Goal: Task Accomplishment & Management: Use online tool/utility

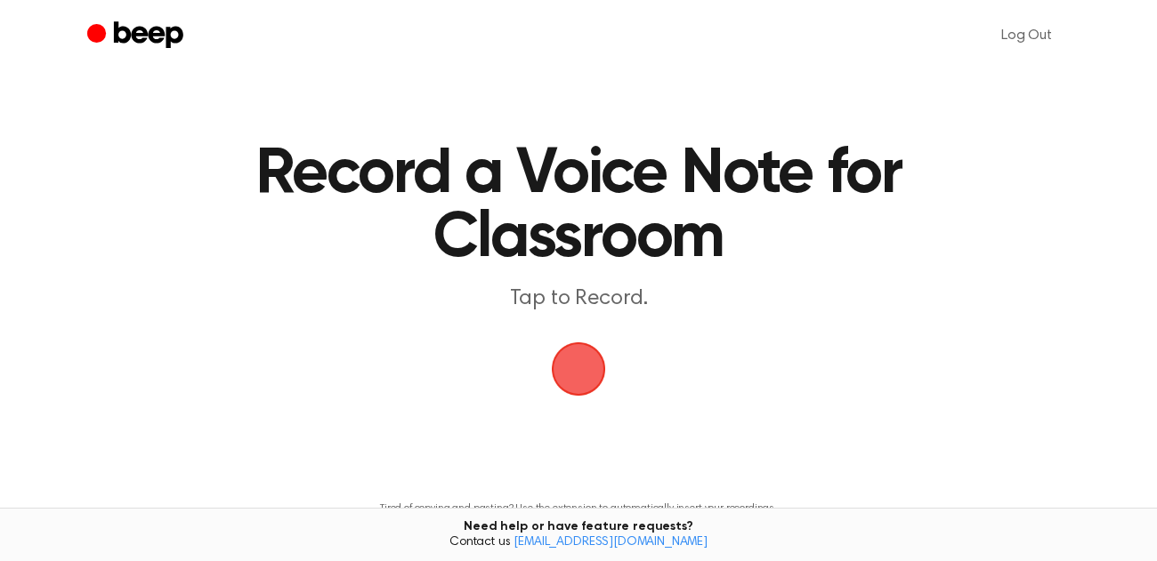
click at [581, 379] on span "button" at bounding box center [578, 369] width 93 height 93
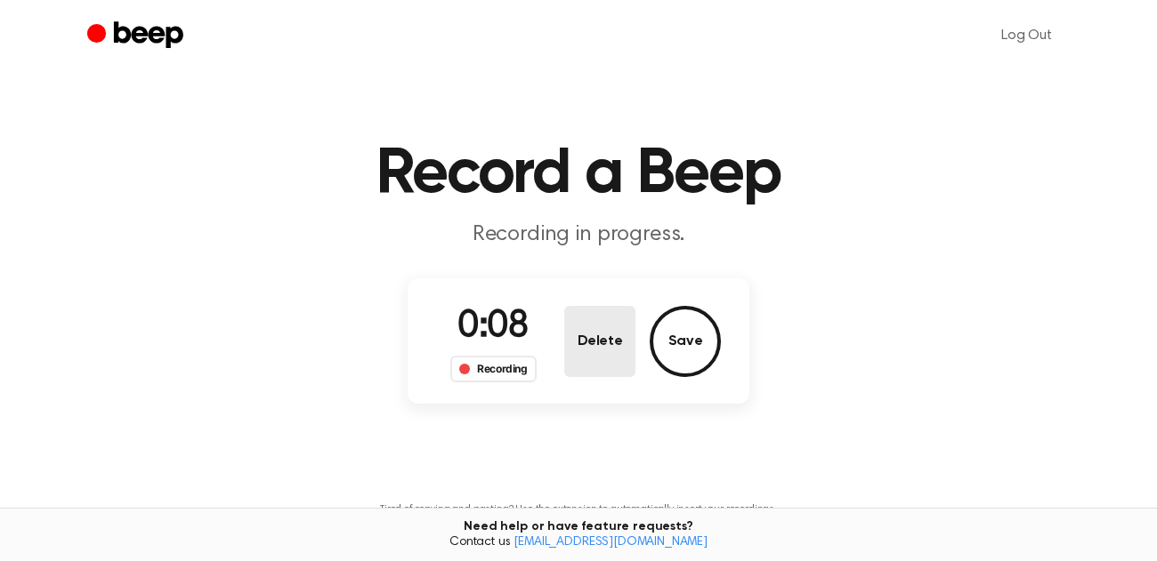
click at [607, 356] on button "Delete" at bounding box center [599, 341] width 71 height 71
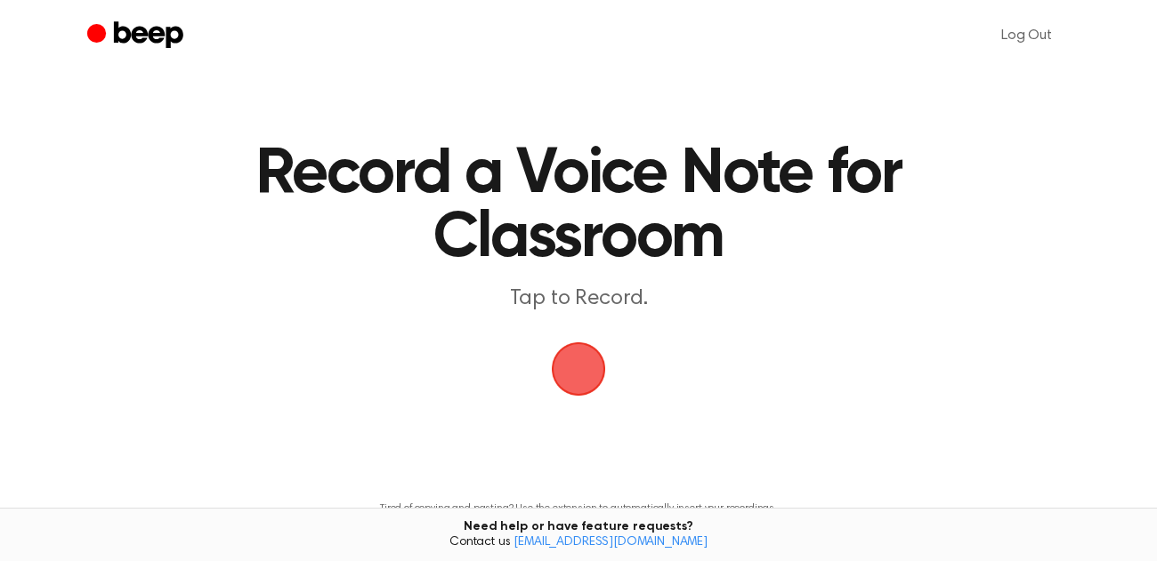
click at [589, 379] on span "button" at bounding box center [578, 369] width 75 height 75
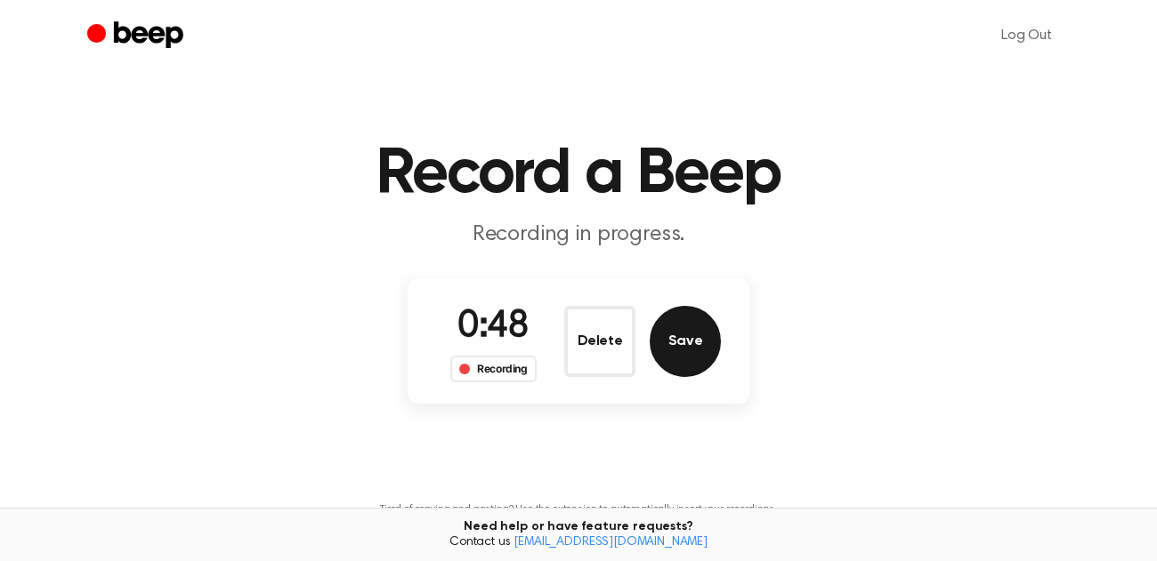
click at [674, 343] on button "Save" at bounding box center [685, 341] width 71 height 71
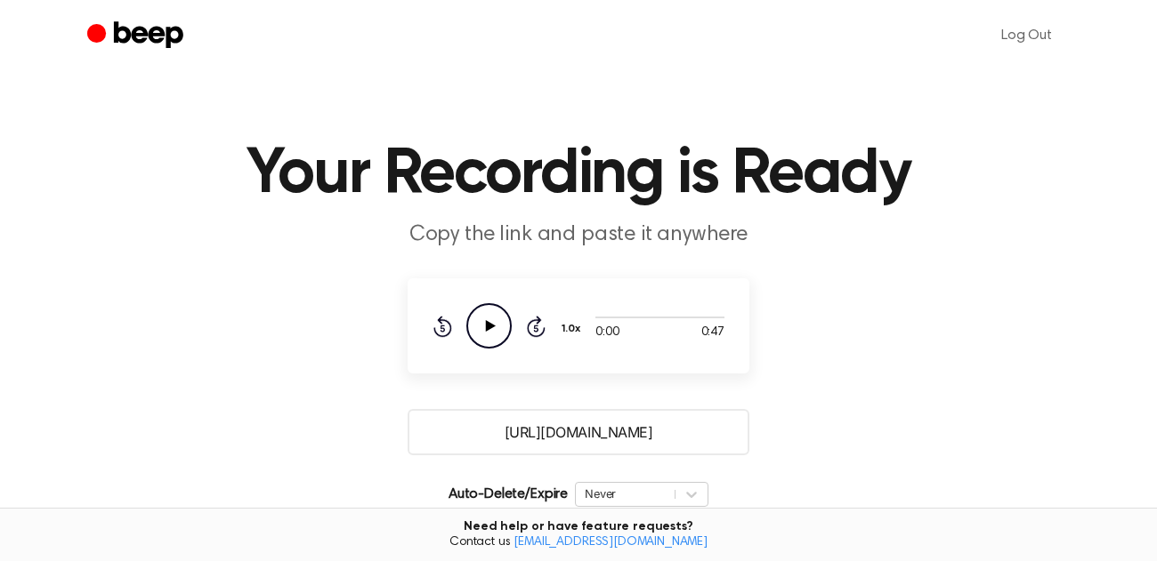
click at [500, 330] on icon "Play Audio" at bounding box center [488, 325] width 45 height 45
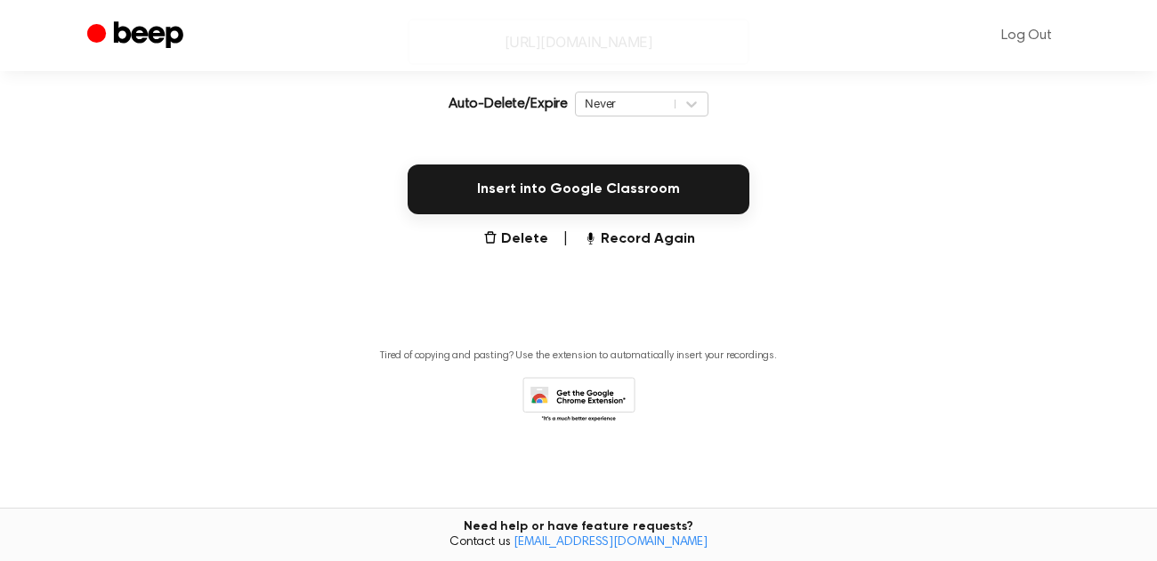
scroll to position [356, 0]
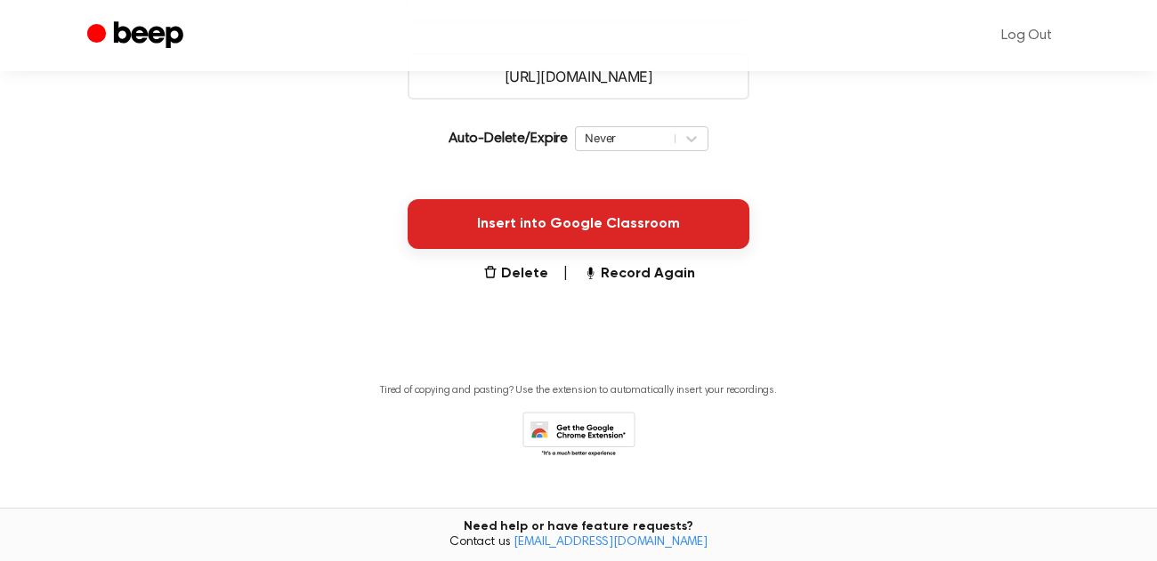
click at [628, 228] on button "Insert into Google Classroom" at bounding box center [579, 224] width 342 height 50
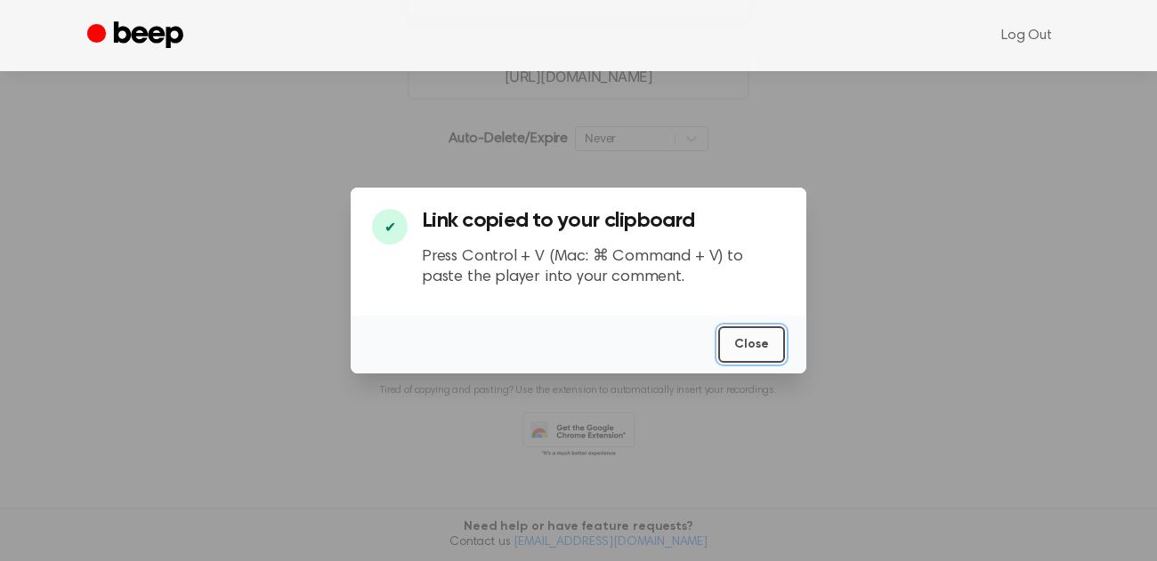
click at [744, 356] on button "Close" at bounding box center [751, 345] width 67 height 36
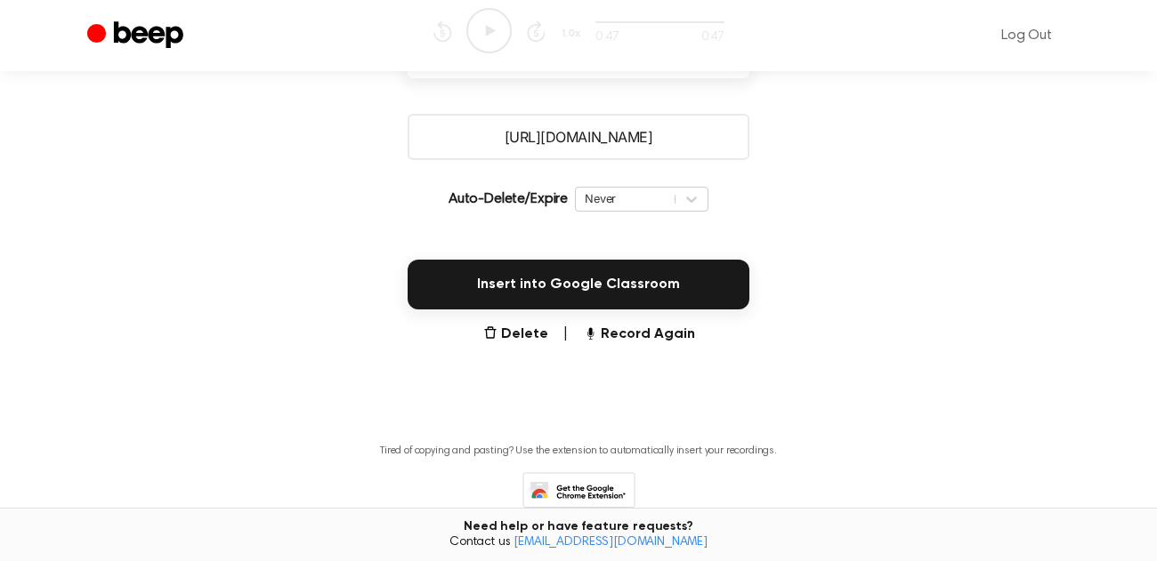
scroll to position [391, 0]
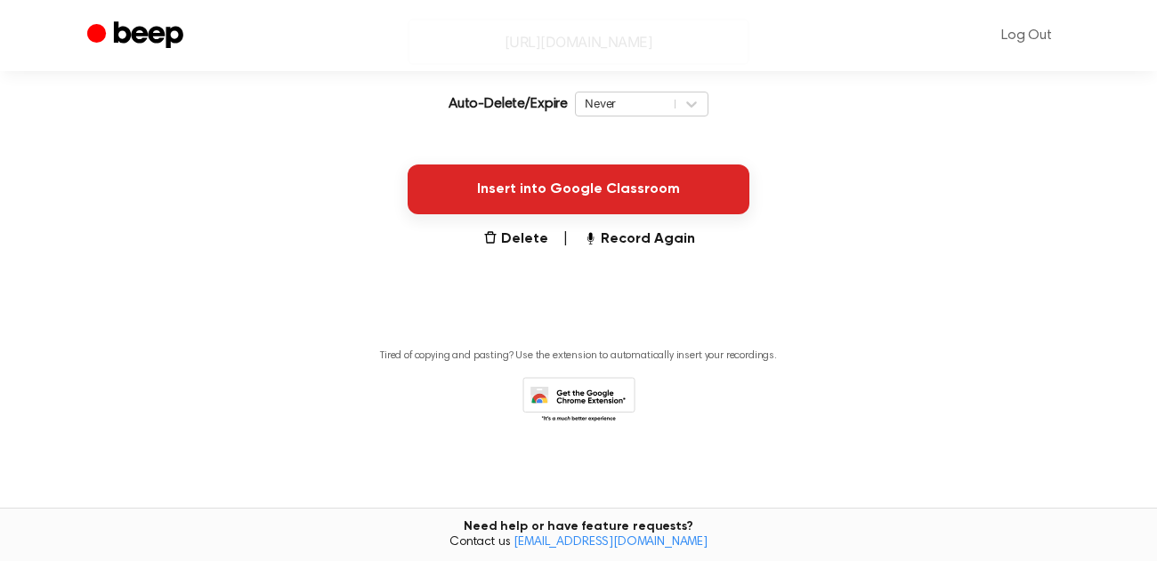
click at [579, 182] on button "Insert into Google Classroom" at bounding box center [579, 190] width 342 height 50
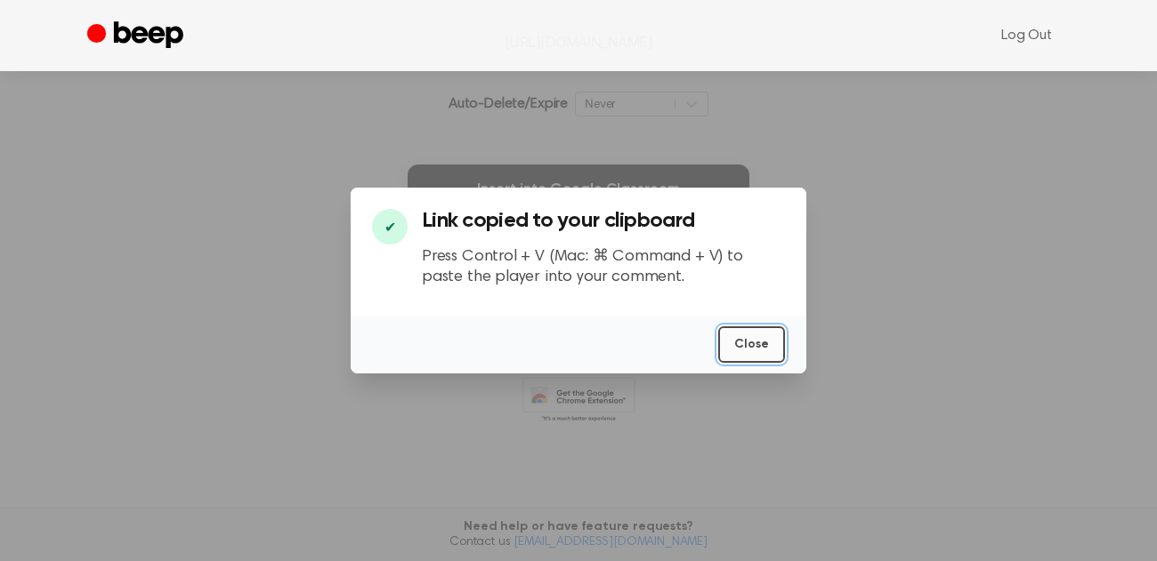
click at [736, 351] on button "Close" at bounding box center [751, 345] width 67 height 36
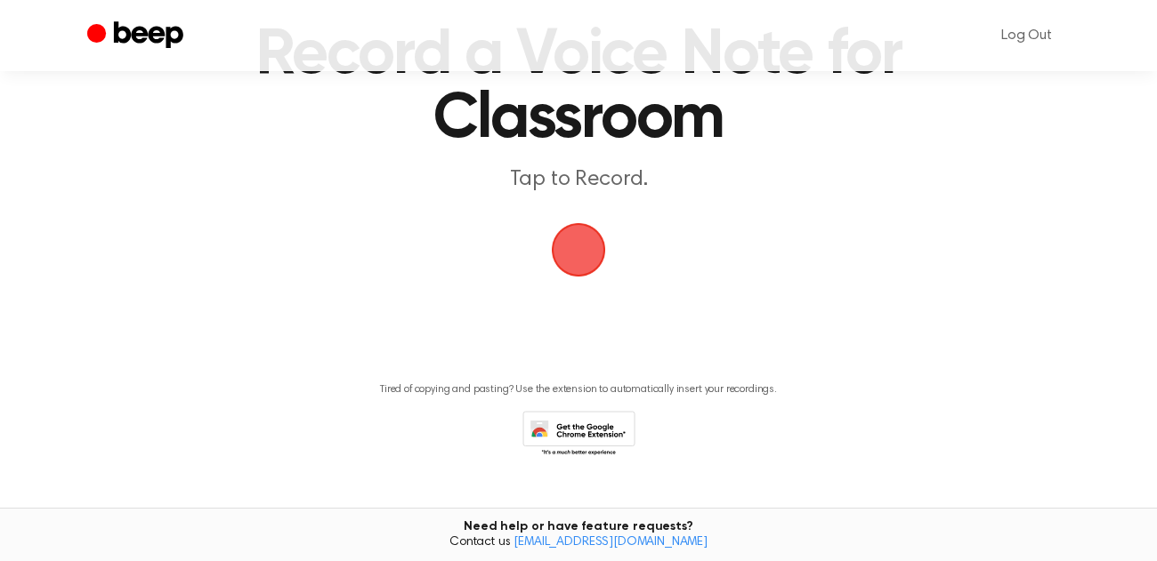
scroll to position [61, 0]
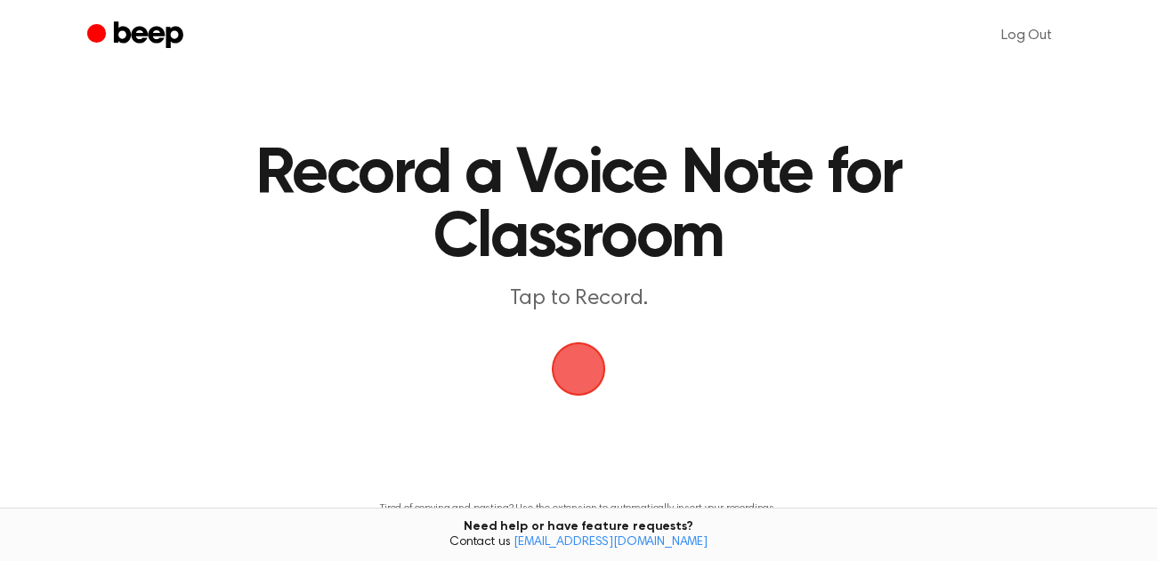
click at [579, 367] on span "button" at bounding box center [578, 369] width 50 height 50
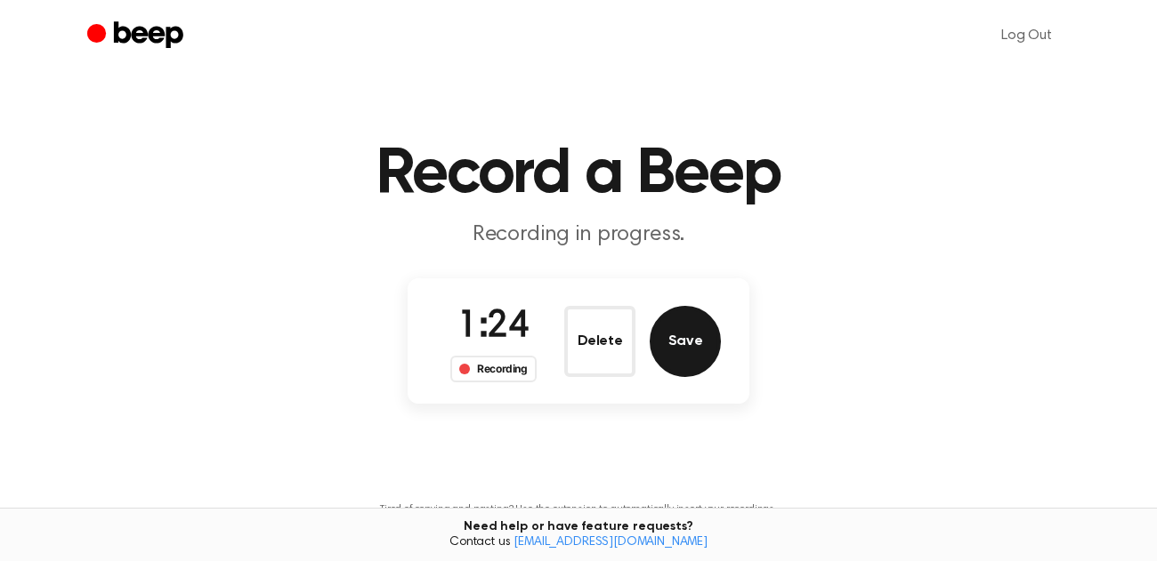
click at [684, 345] on button "Save" at bounding box center [685, 341] width 71 height 71
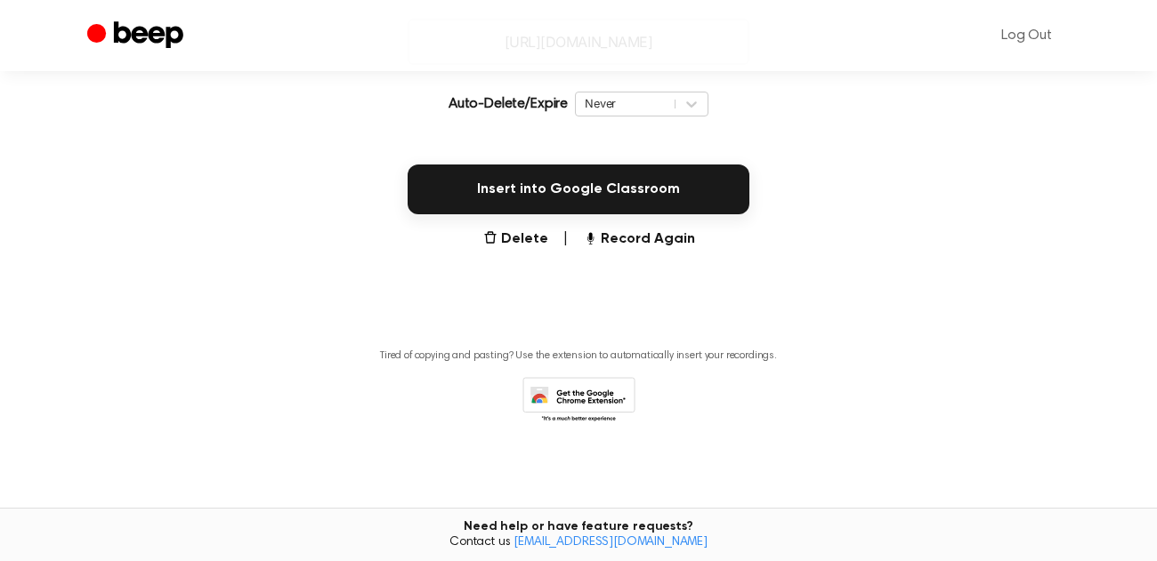
scroll to position [391, 0]
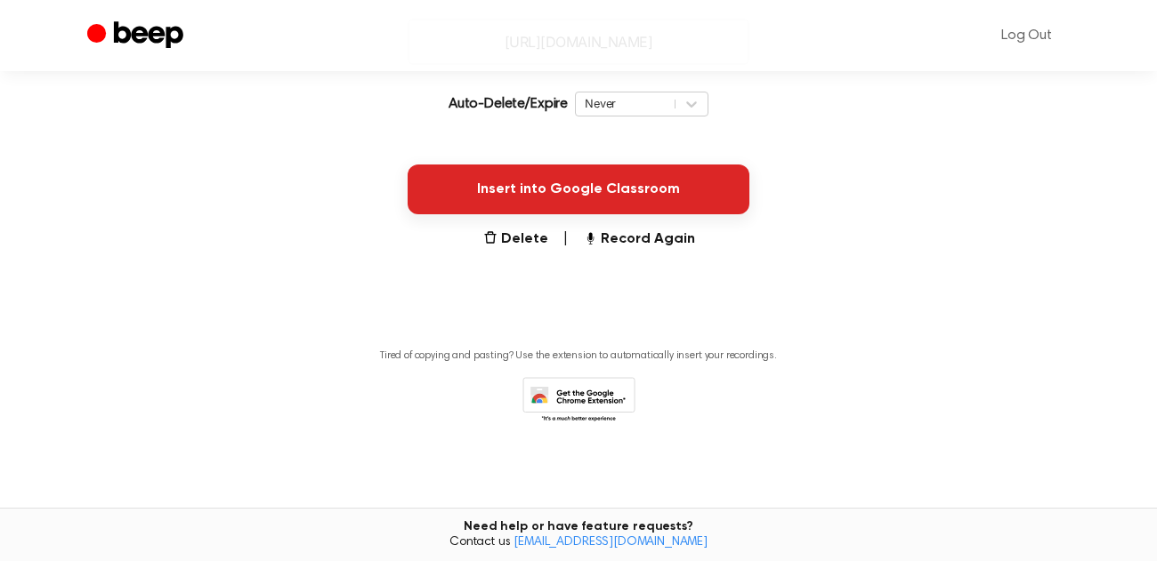
click at [634, 198] on button "Insert into Google Classroom" at bounding box center [579, 190] width 342 height 50
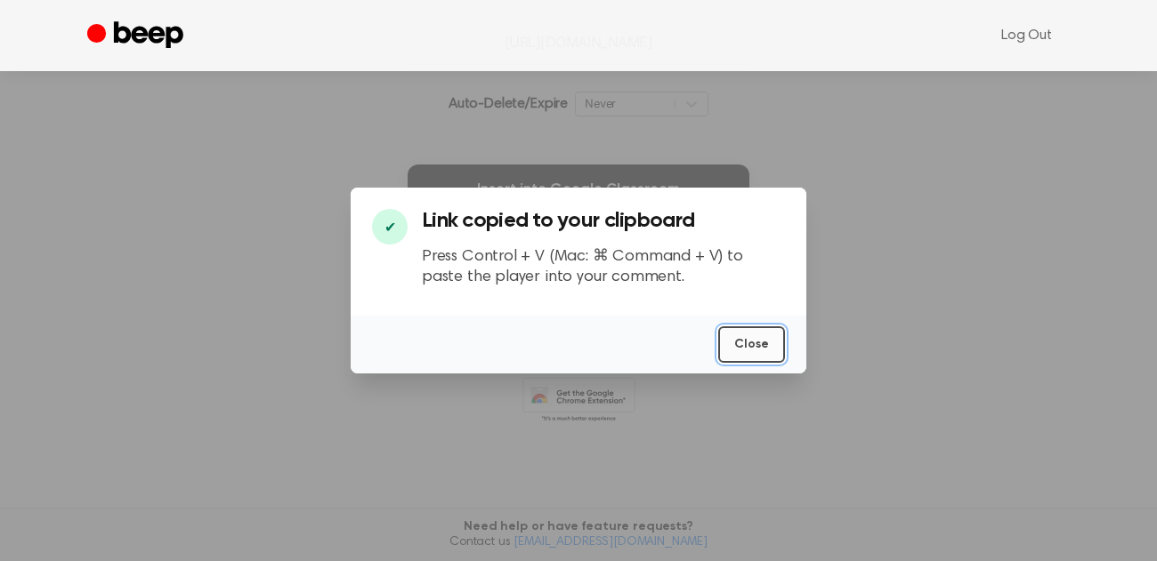
click at [736, 344] on button "Close" at bounding box center [751, 345] width 67 height 36
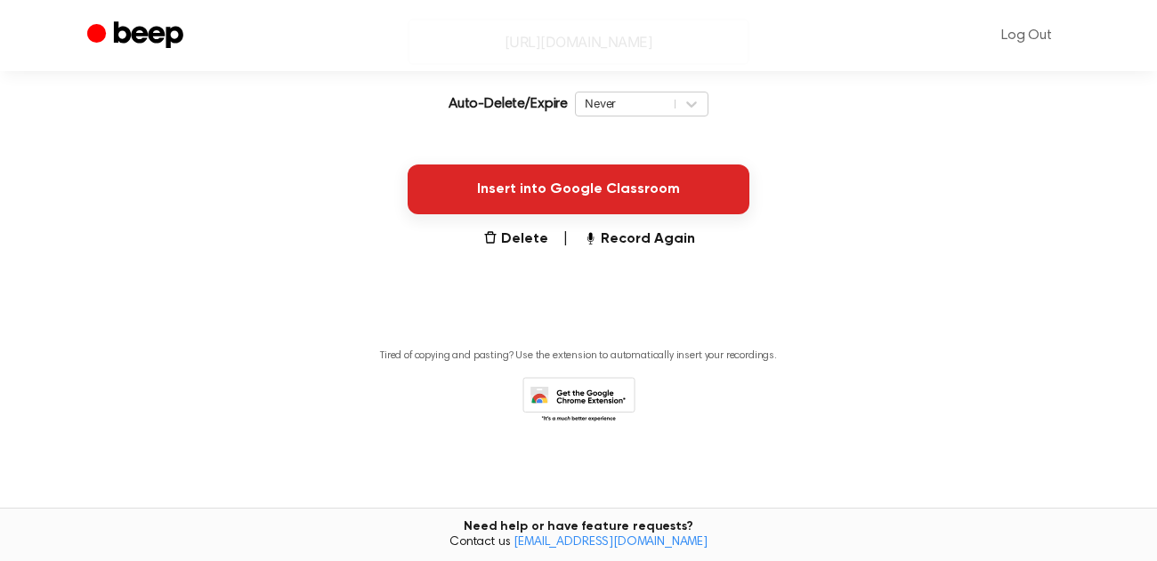
click at [580, 189] on button "Insert into Google Classroom" at bounding box center [579, 190] width 342 height 50
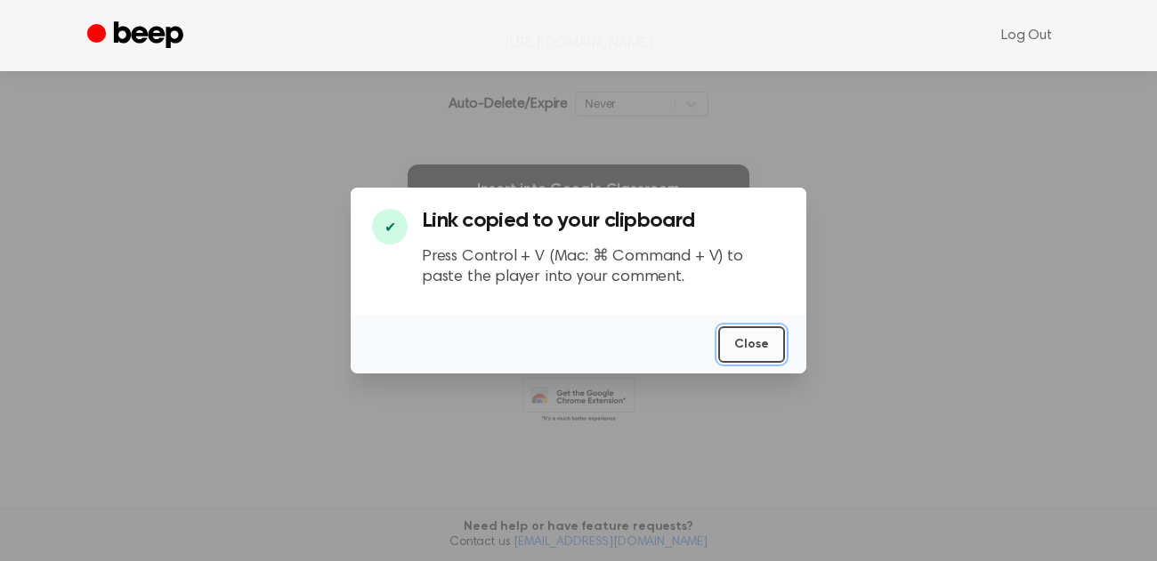
click at [744, 344] on button "Close" at bounding box center [751, 345] width 67 height 36
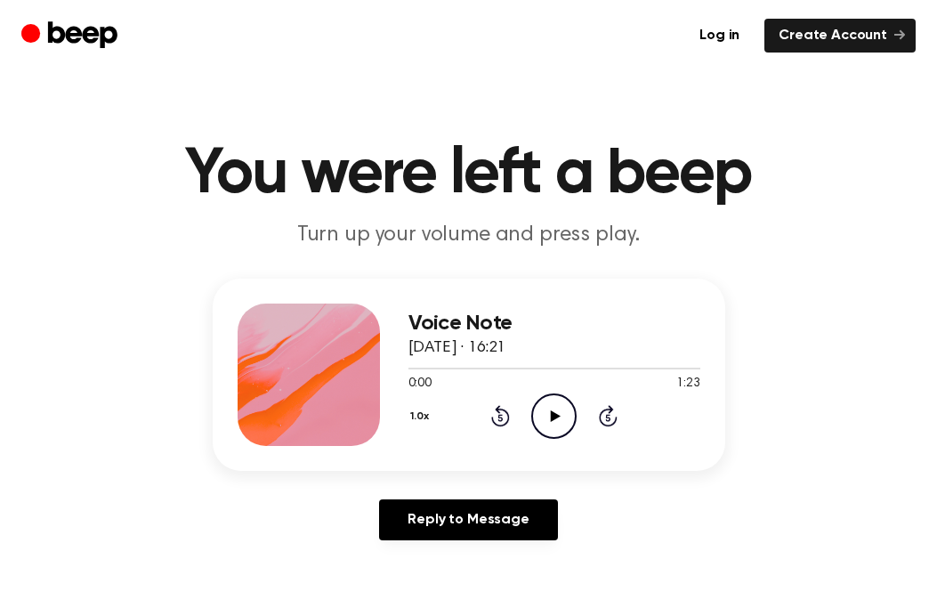
click at [553, 415] on icon at bounding box center [556, 416] width 10 height 12
